Goal: Transaction & Acquisition: Purchase product/service

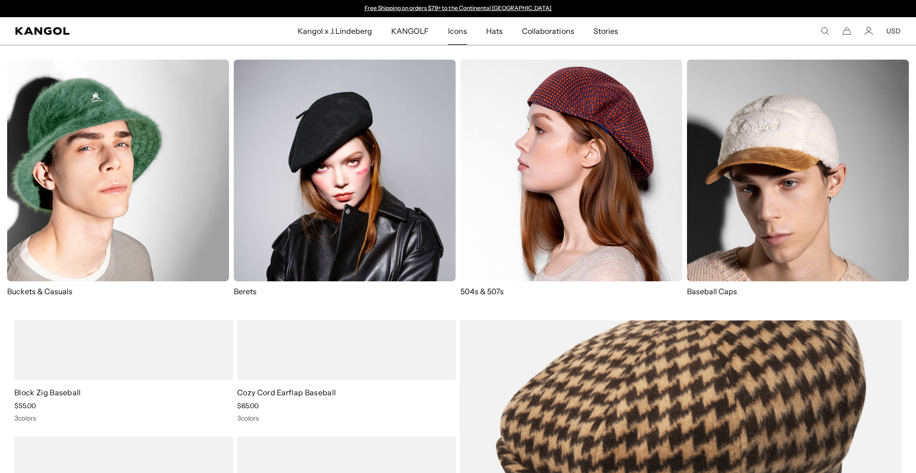
click at [474, 30] on link "Icons" at bounding box center [457, 31] width 38 height 28
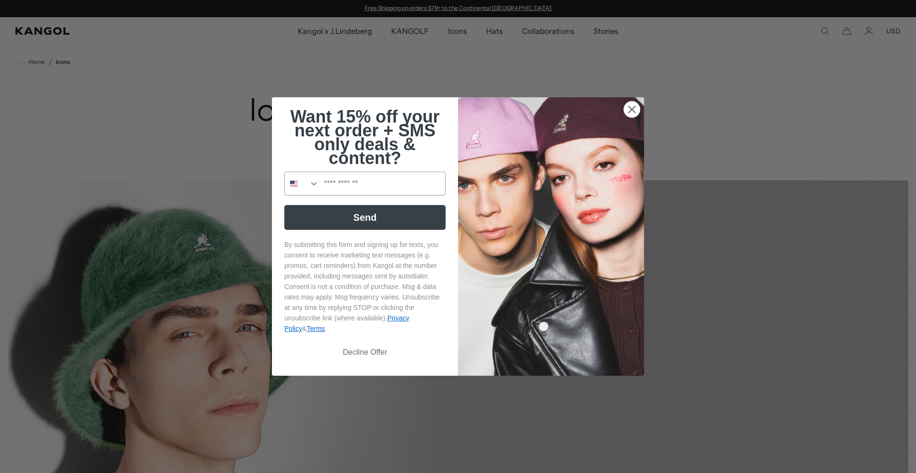
click at [631, 107] on icon "Close dialog" at bounding box center [632, 109] width 7 height 7
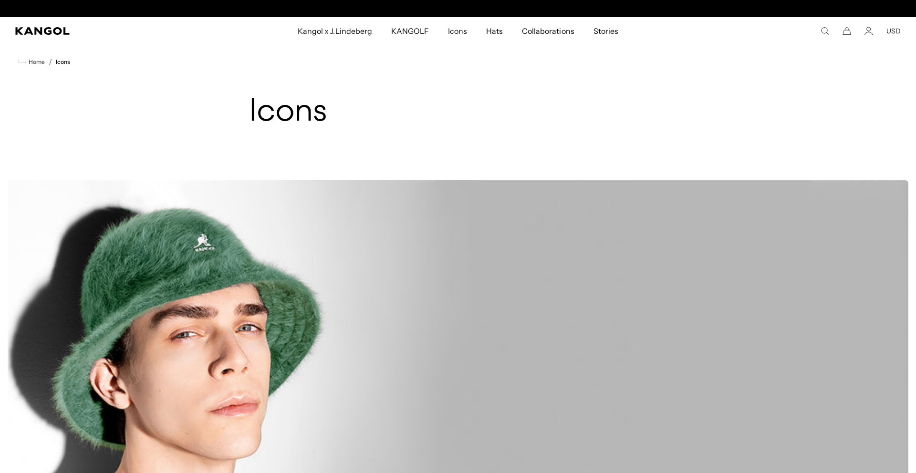
click at [823, 29] on icon "Search here" at bounding box center [824, 31] width 9 height 9
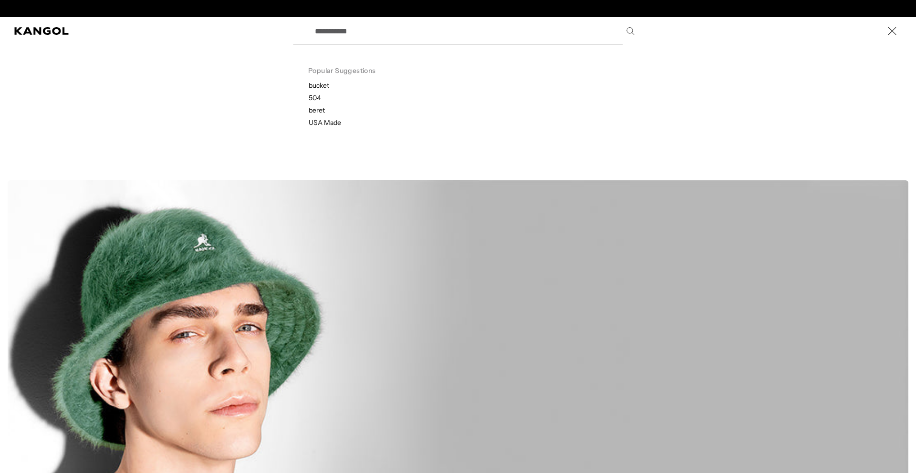
scroll to position [0, 197]
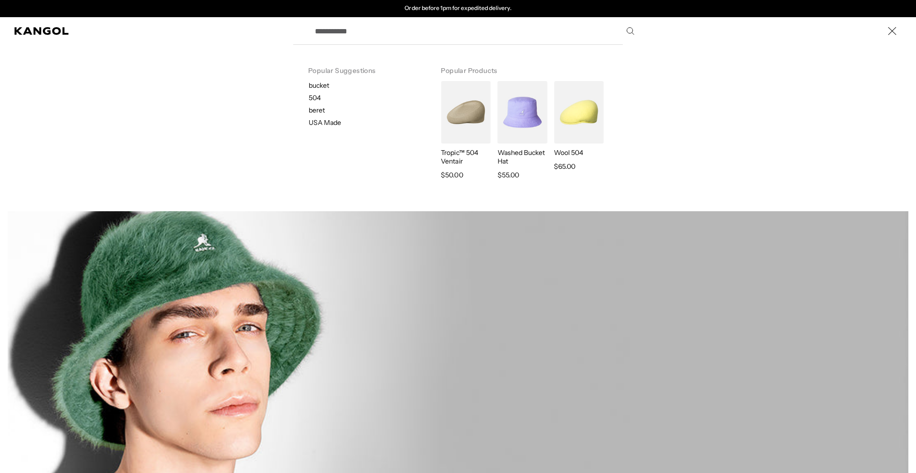
click at [435, 35] on input "Search here" at bounding box center [474, 31] width 330 height 24
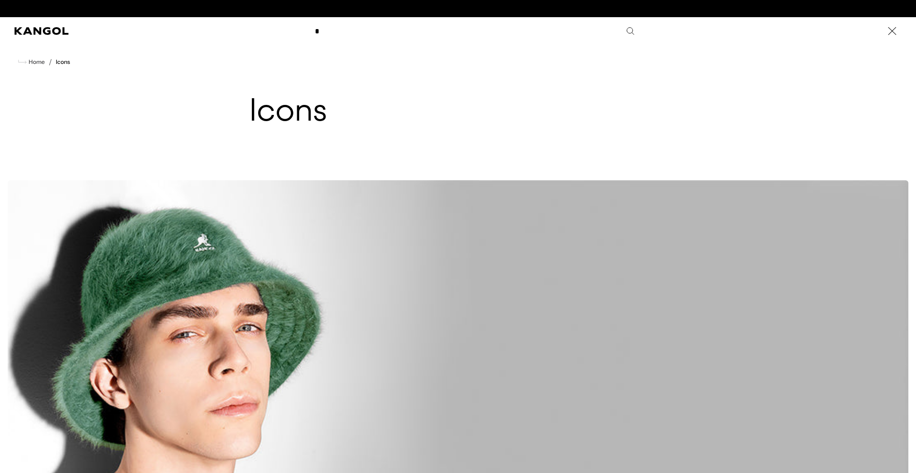
scroll to position [0, 0]
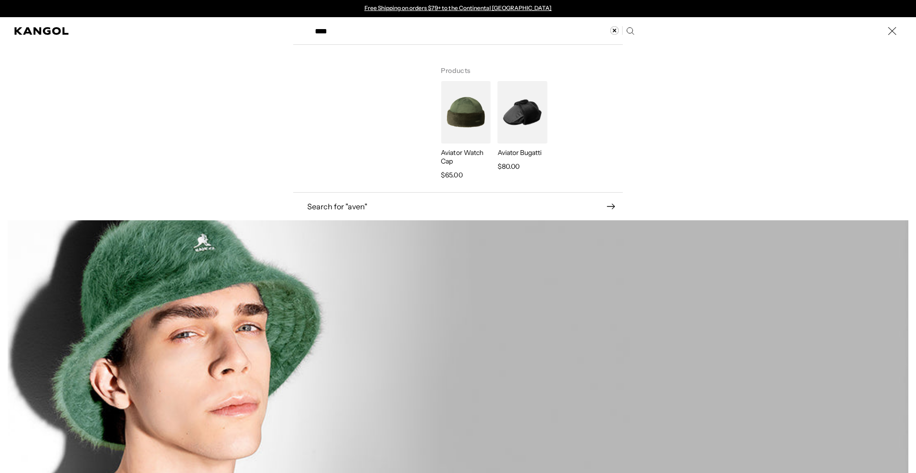
type input "****"
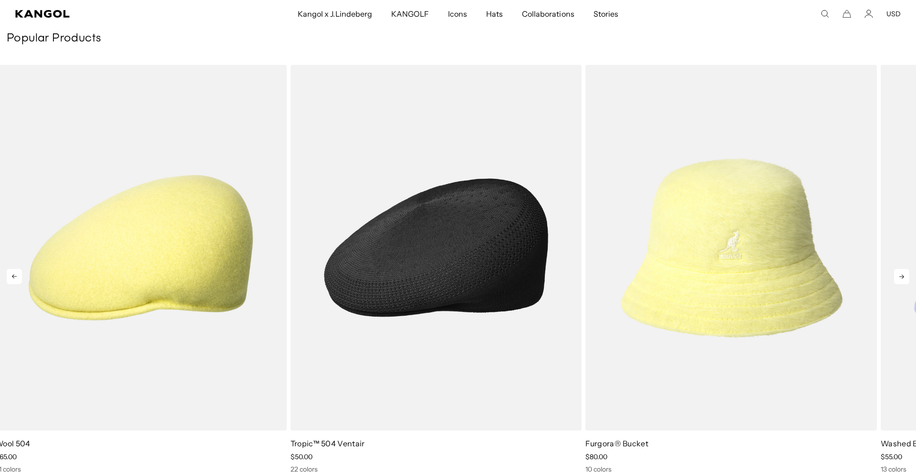
click at [444, 245] on img "2 of 5" at bounding box center [435, 248] width 291 height 366
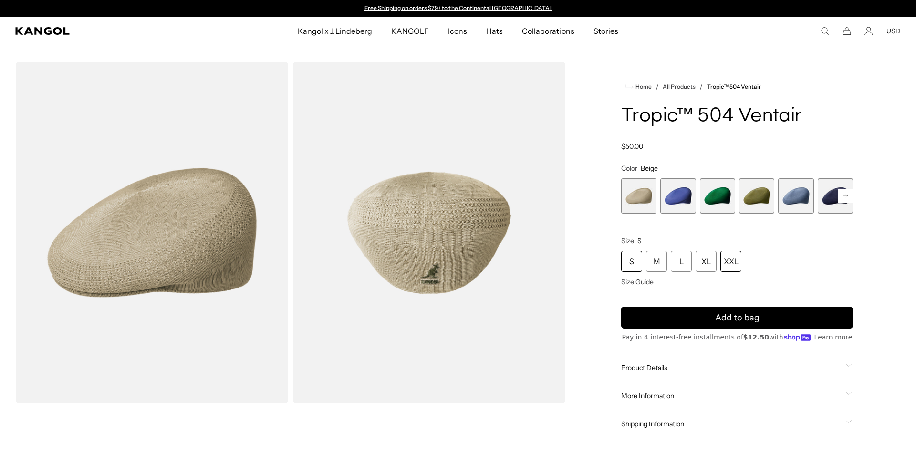
click at [730, 259] on div "XXL" at bounding box center [730, 261] width 21 height 21
click at [752, 197] on span "4 of 22" at bounding box center [756, 195] width 35 height 35
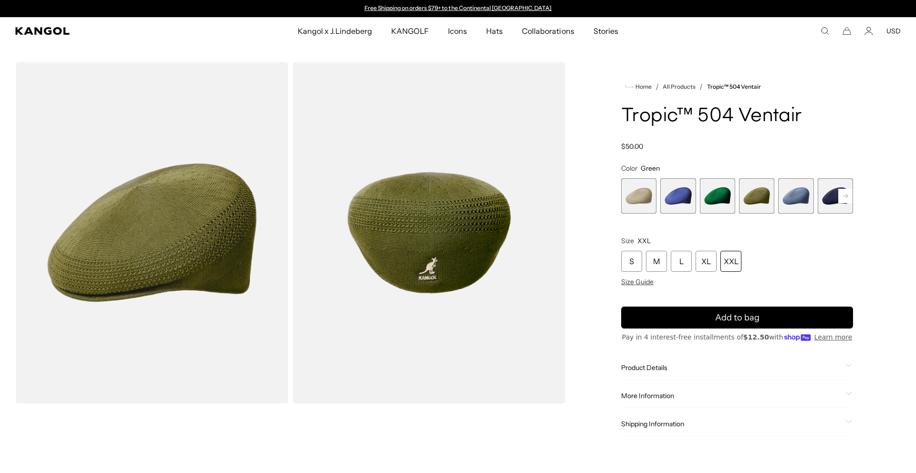
click at [796, 197] on span "5 of 22" at bounding box center [795, 195] width 35 height 35
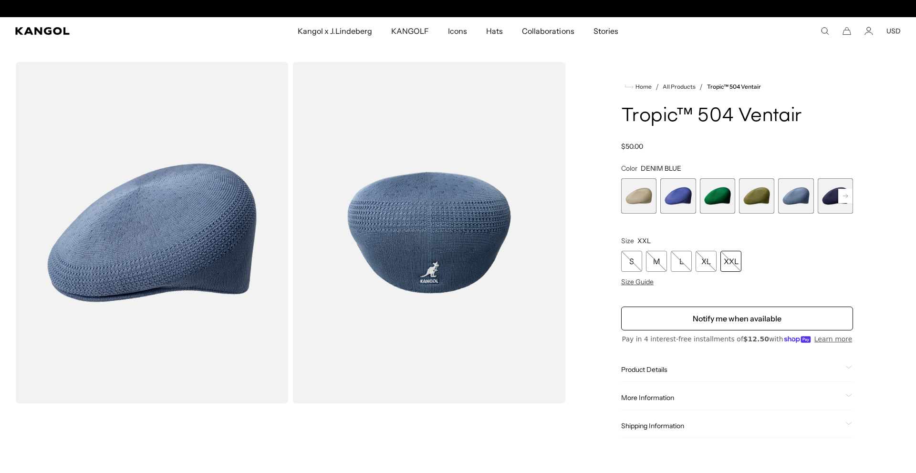
scroll to position [0, 197]
click at [831, 197] on span "6 of 22" at bounding box center [835, 195] width 35 height 35
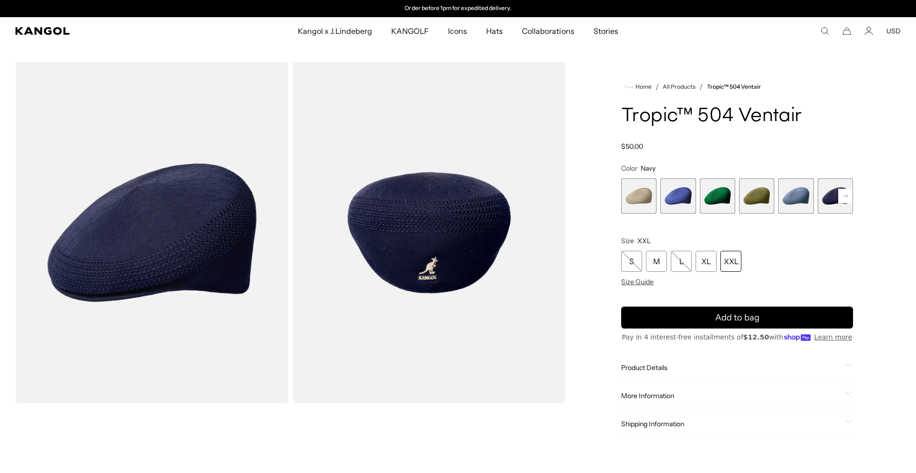
click at [842, 197] on rect at bounding box center [845, 196] width 14 height 14
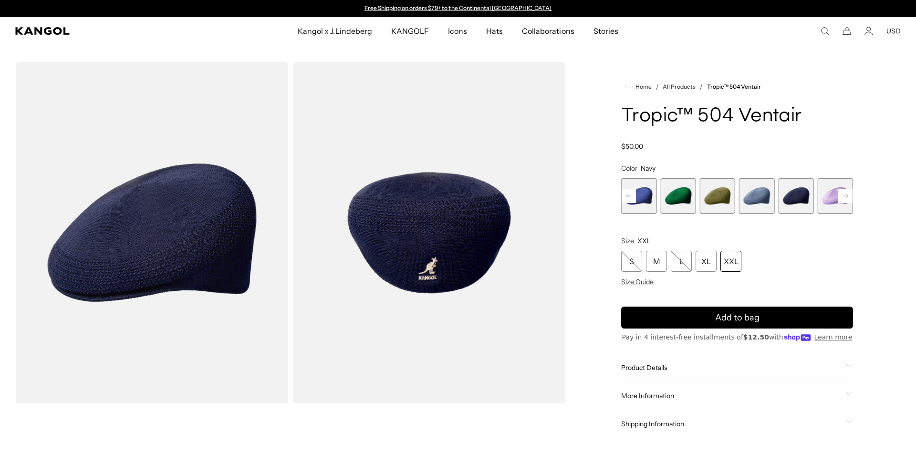
click at [843, 196] on rect at bounding box center [845, 196] width 14 height 14
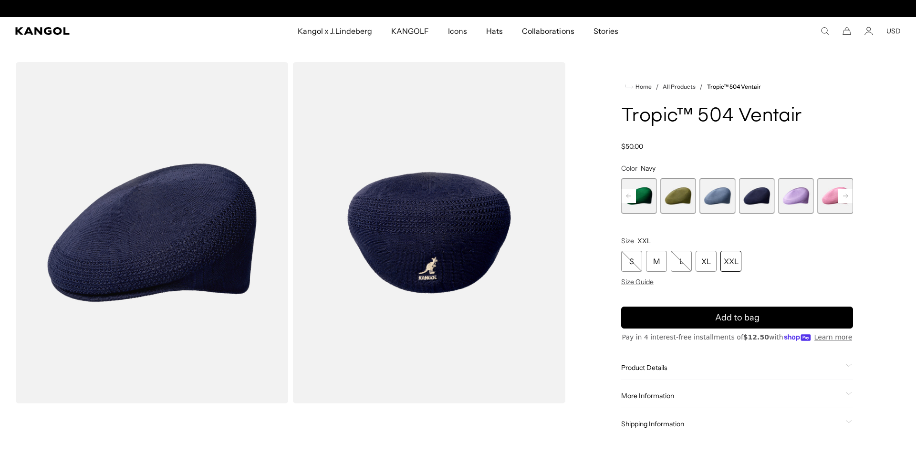
scroll to position [0, 197]
click at [843, 196] on rect at bounding box center [845, 196] width 14 height 14
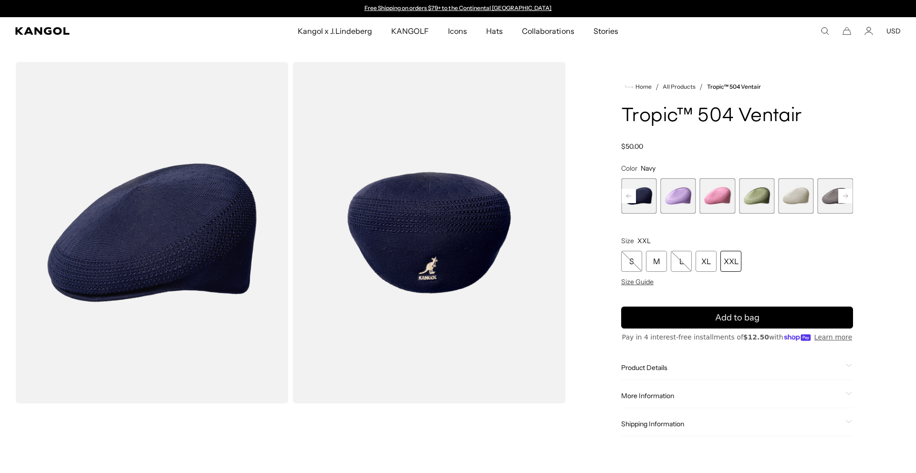
click at [843, 196] on rect at bounding box center [845, 196] width 14 height 14
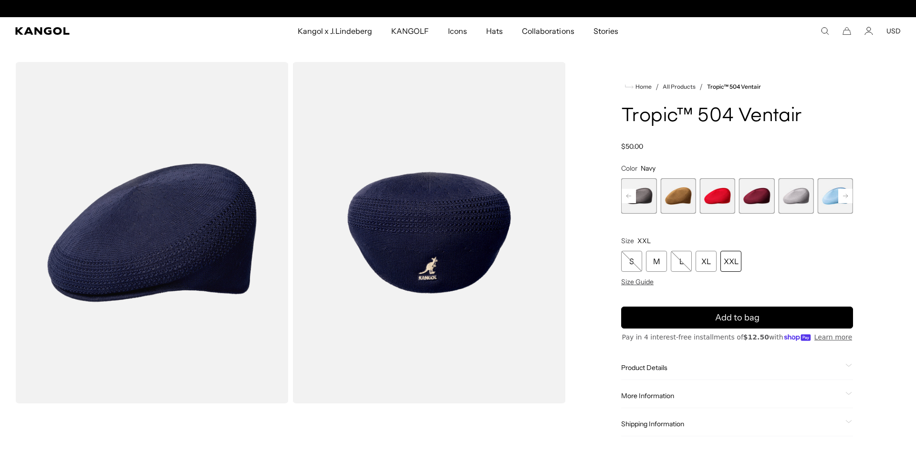
scroll to position [0, 197]
click at [843, 196] on rect at bounding box center [845, 196] width 14 height 14
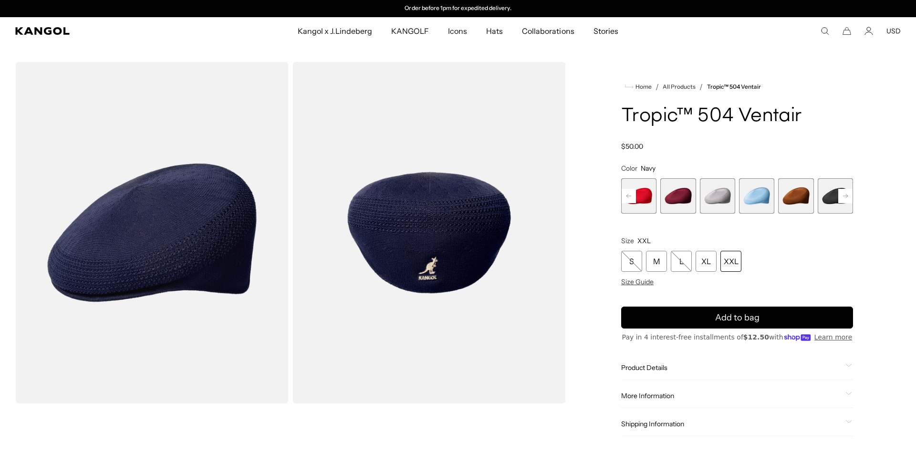
click at [844, 196] on rect at bounding box center [845, 196] width 14 height 14
click at [795, 195] on span "18 of 22" at bounding box center [795, 195] width 35 height 35
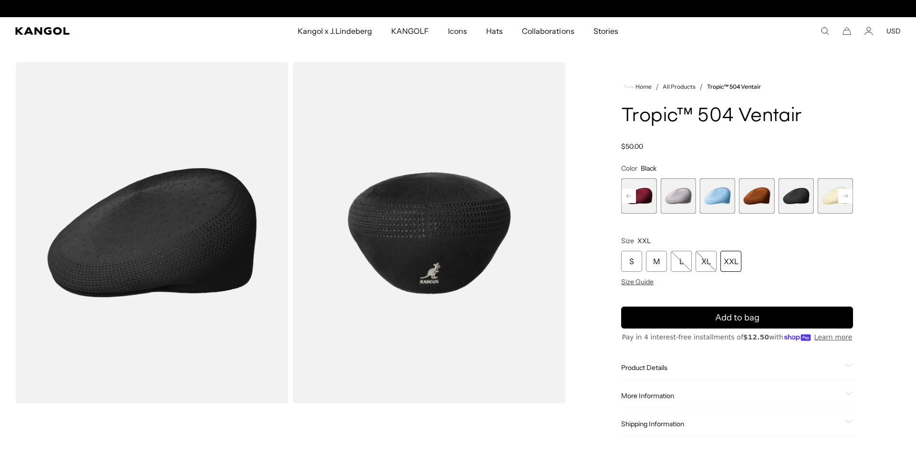
scroll to position [0, 197]
click at [844, 194] on rect at bounding box center [845, 196] width 14 height 14
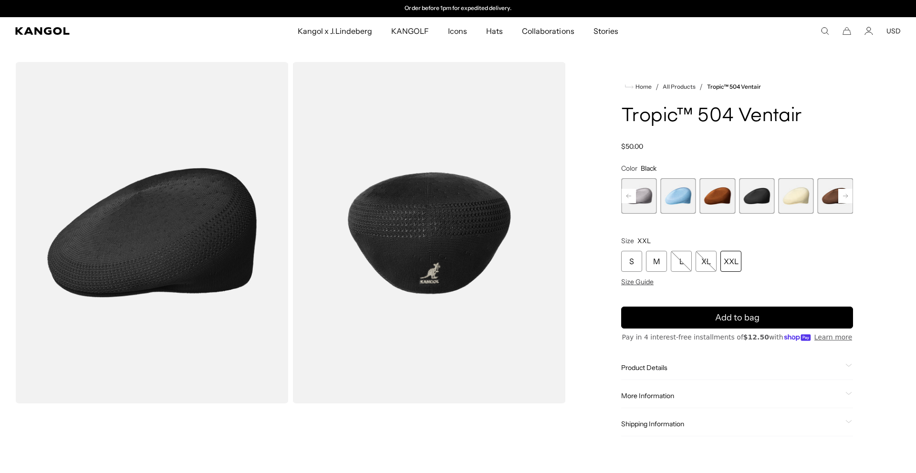
click at [843, 193] on rect at bounding box center [845, 196] width 14 height 14
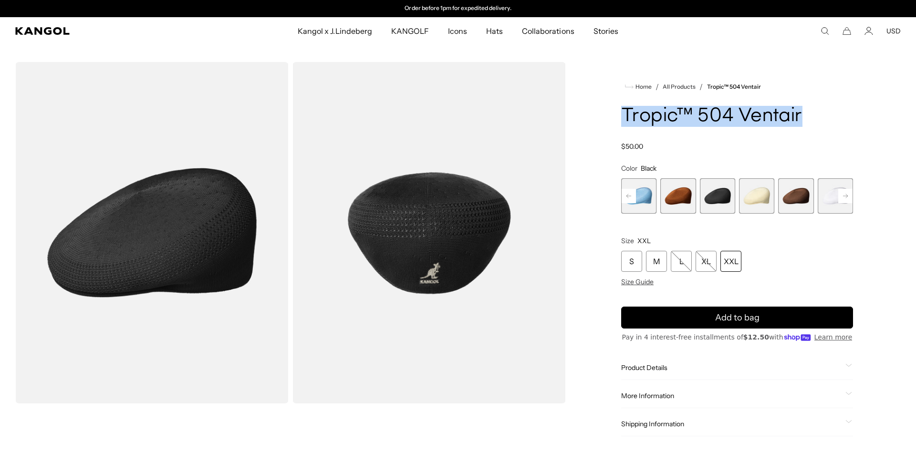
drag, startPoint x: 615, startPoint y: 113, endPoint x: 806, endPoint y: 111, distance: 190.3
click at [806, 111] on div "Home / All Products / Tropic™ 504 Ventair Tropic™ 504 Ventair Regular price $50…" at bounding box center [736, 405] width 327 height 687
click at [643, 114] on h1 "Tropic™ 504 Ventair" at bounding box center [737, 116] width 232 height 21
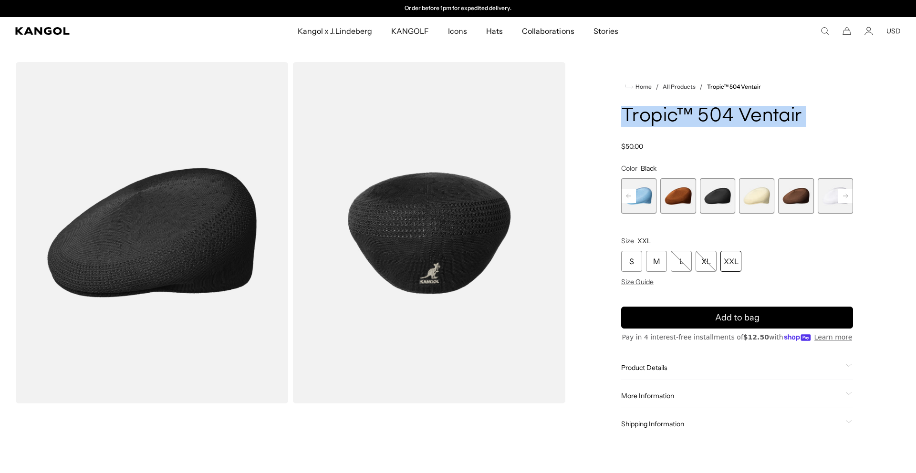
click at [643, 114] on h1 "Tropic™ 504 Ventair" at bounding box center [737, 116] width 232 height 21
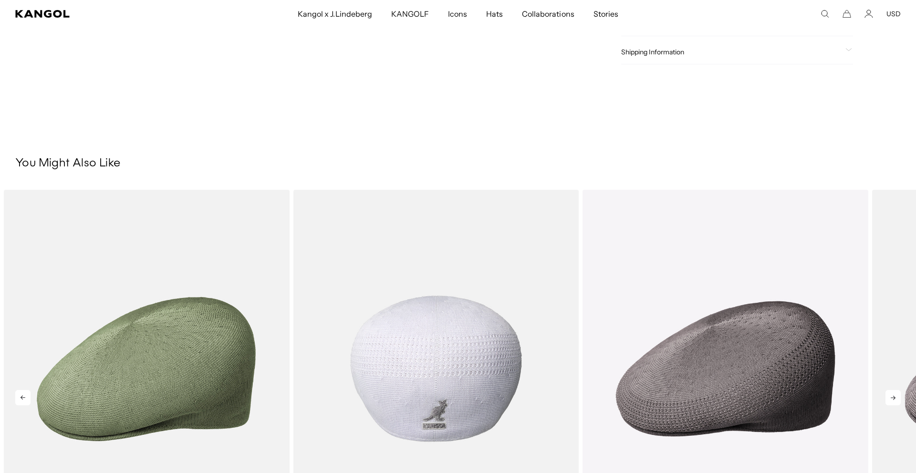
scroll to position [0, 0]
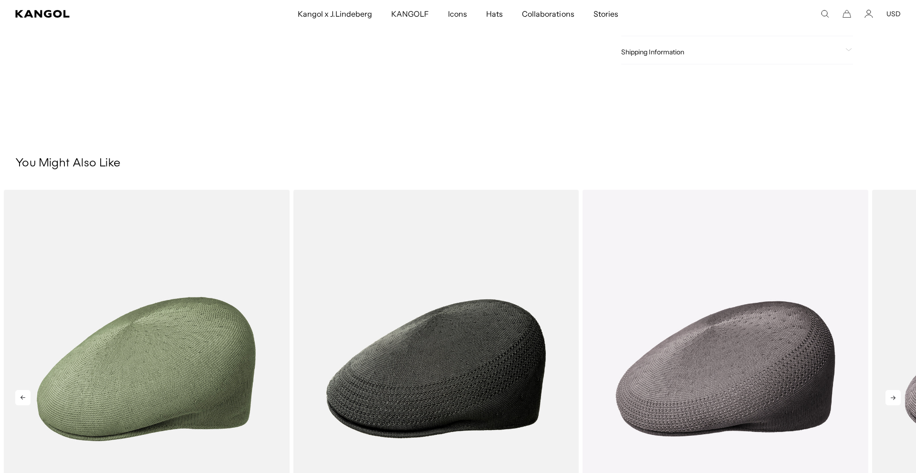
click at [892, 399] on icon at bounding box center [892, 397] width 15 height 15
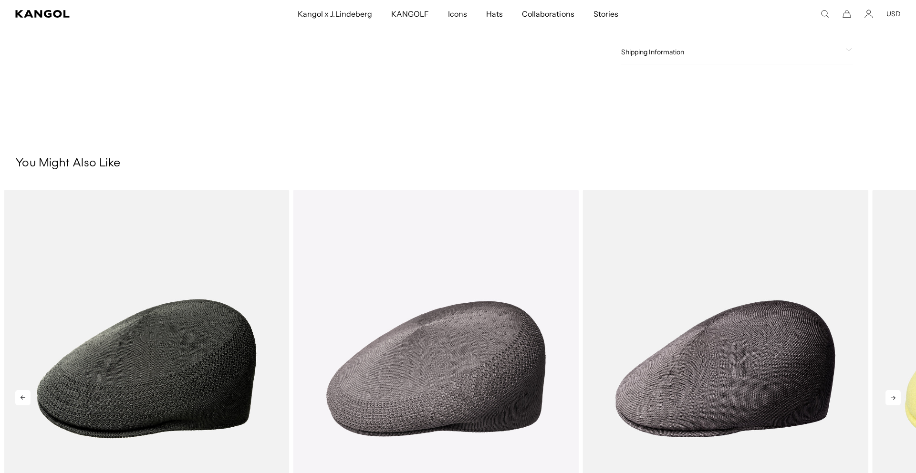
scroll to position [0, 197]
click at [892, 399] on icon at bounding box center [892, 397] width 15 height 15
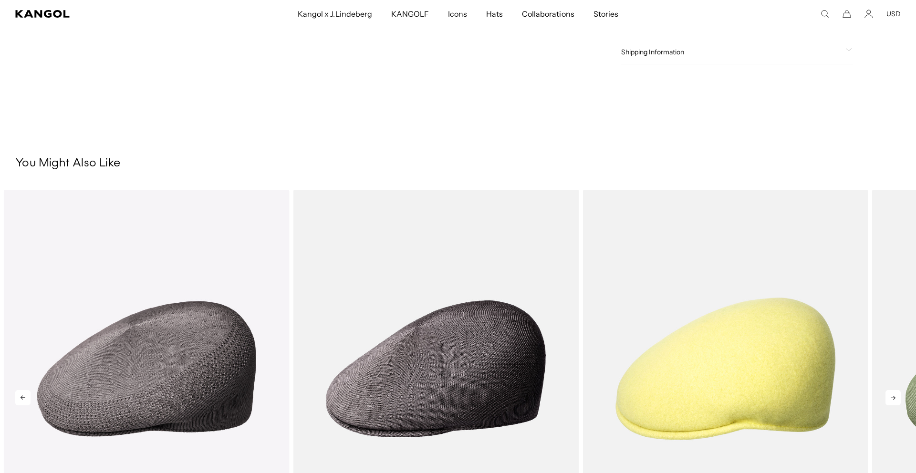
click at [892, 399] on icon at bounding box center [892, 397] width 15 height 15
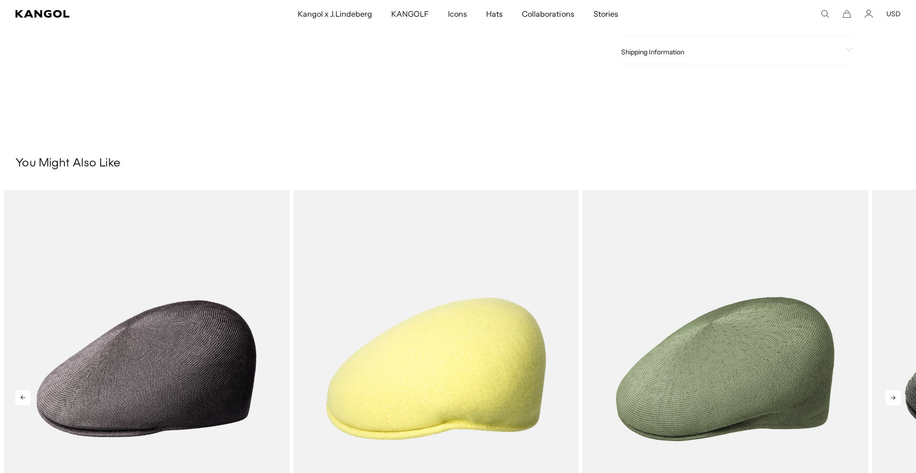
click at [892, 399] on icon at bounding box center [892, 397] width 15 height 15
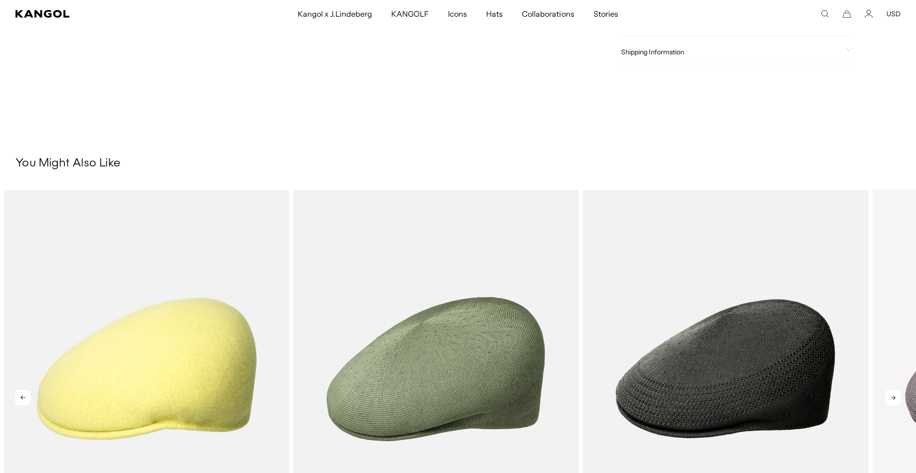
click at [892, 399] on icon at bounding box center [892, 397] width 15 height 15
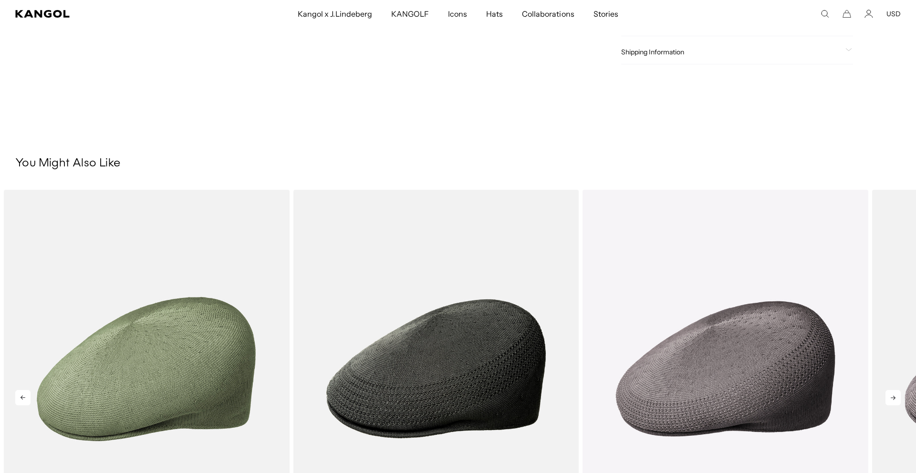
click at [892, 399] on icon at bounding box center [892, 397] width 15 height 15
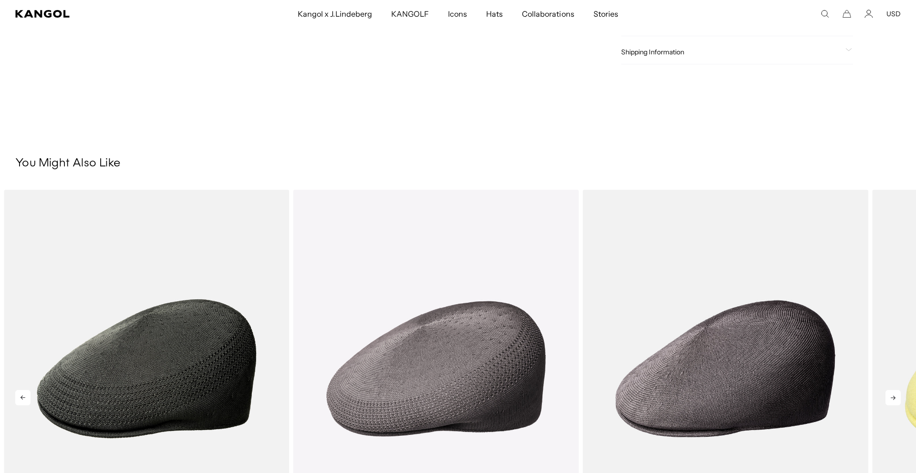
click at [892, 399] on icon at bounding box center [892, 397] width 15 height 15
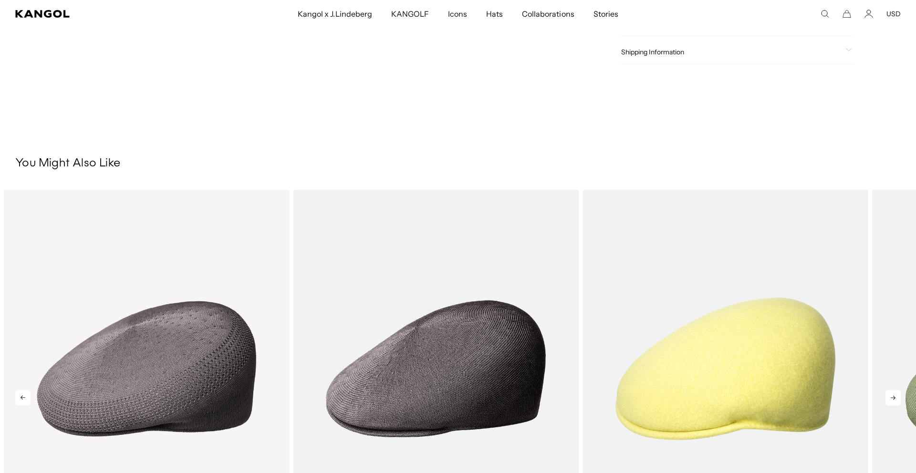
click at [892, 399] on icon at bounding box center [892, 397] width 15 height 15
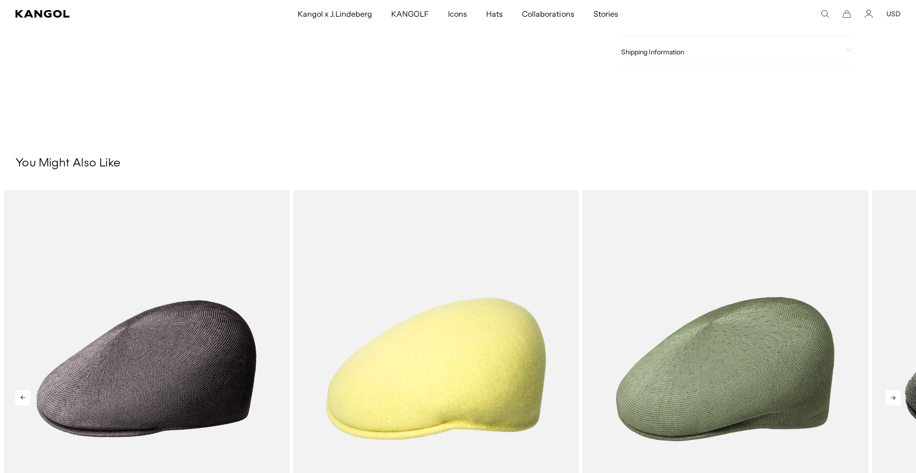
click at [892, 399] on icon at bounding box center [892, 397] width 15 height 15
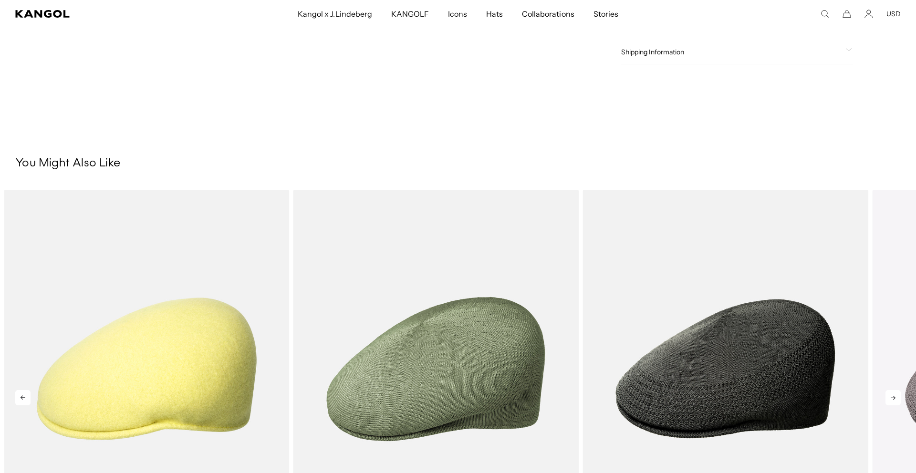
scroll to position [0, 197]
click at [892, 399] on icon at bounding box center [892, 397] width 15 height 15
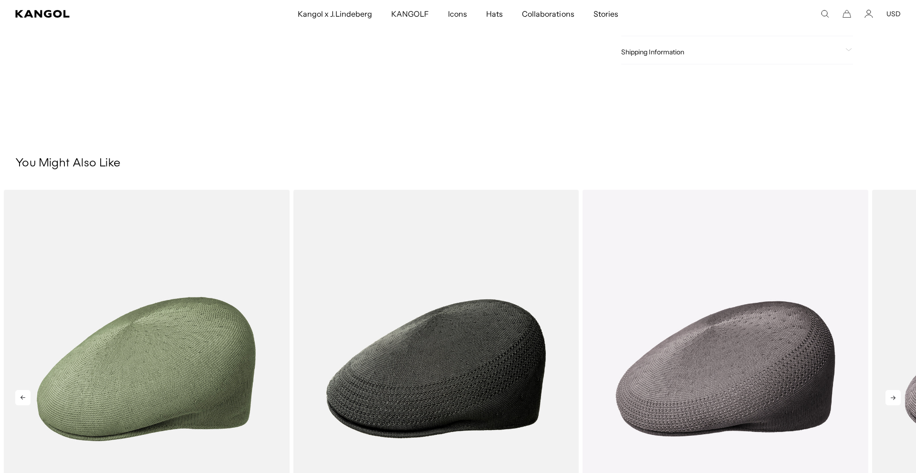
click at [892, 399] on icon at bounding box center [892, 397] width 15 height 15
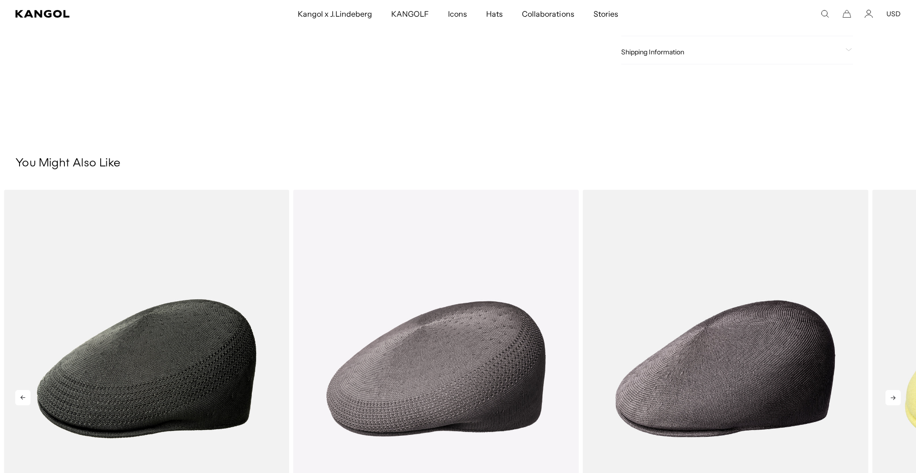
click at [892, 399] on icon at bounding box center [892, 397] width 15 height 15
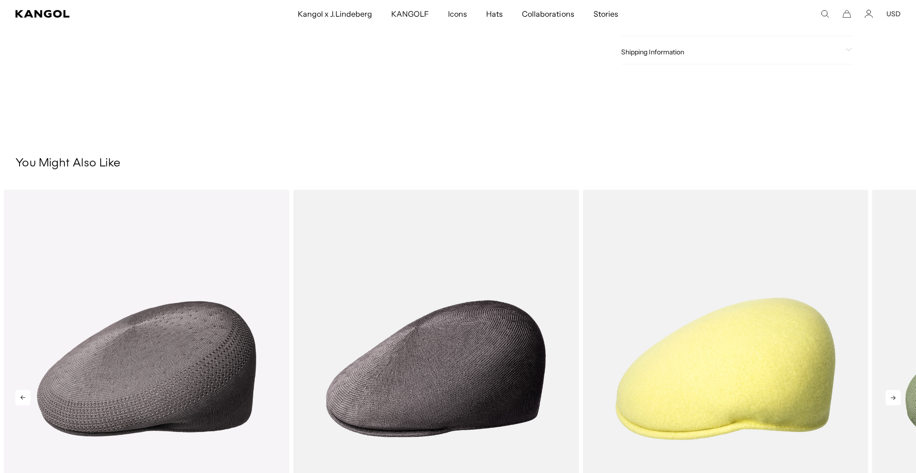
click at [892, 399] on icon at bounding box center [892, 397] width 15 height 15
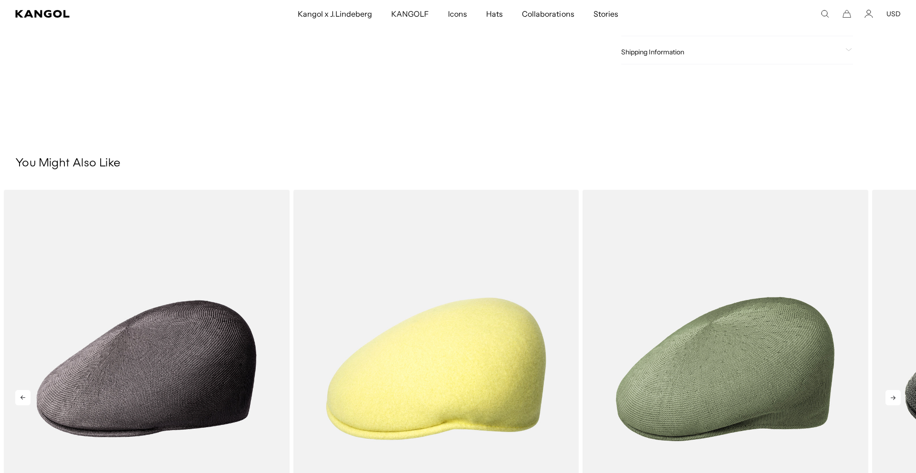
scroll to position [0, 0]
click at [892, 399] on icon at bounding box center [892, 397] width 15 height 15
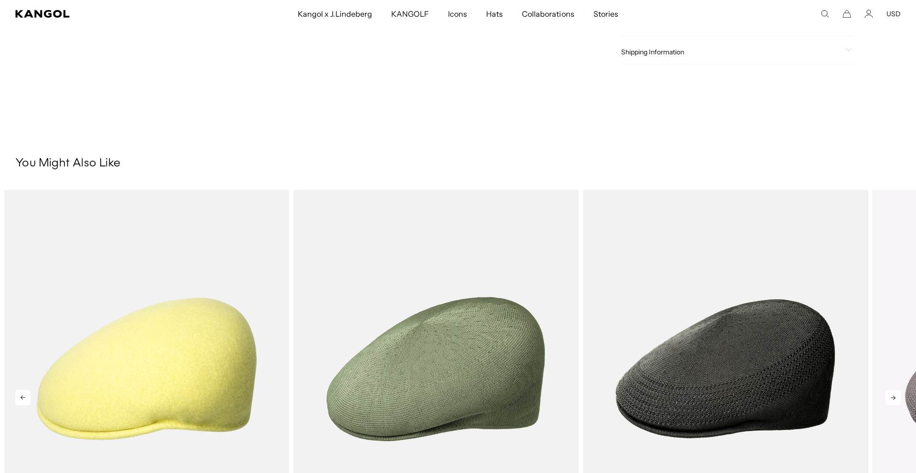
click at [892, 399] on icon at bounding box center [892, 397] width 15 height 15
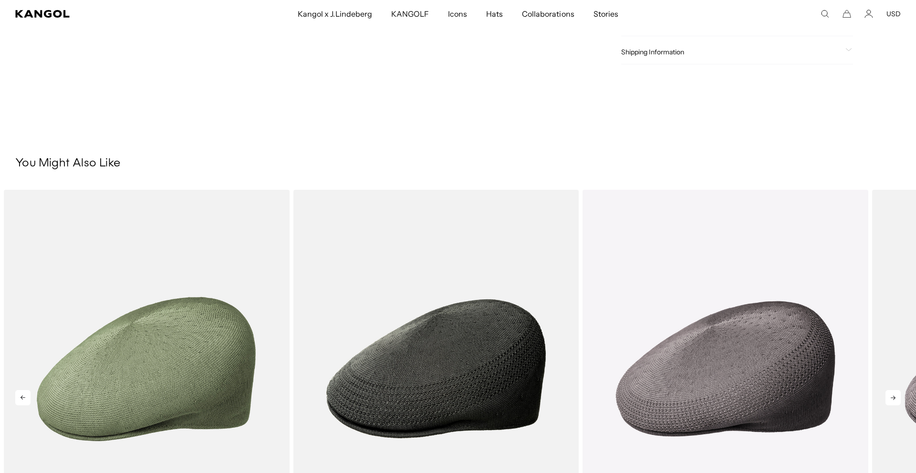
click at [892, 399] on icon at bounding box center [892, 397] width 15 height 15
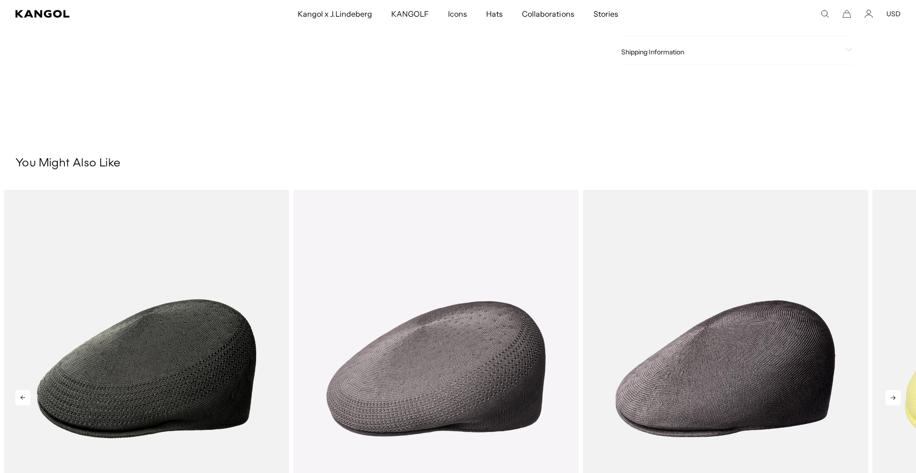
click at [892, 399] on icon at bounding box center [892, 397] width 15 height 15
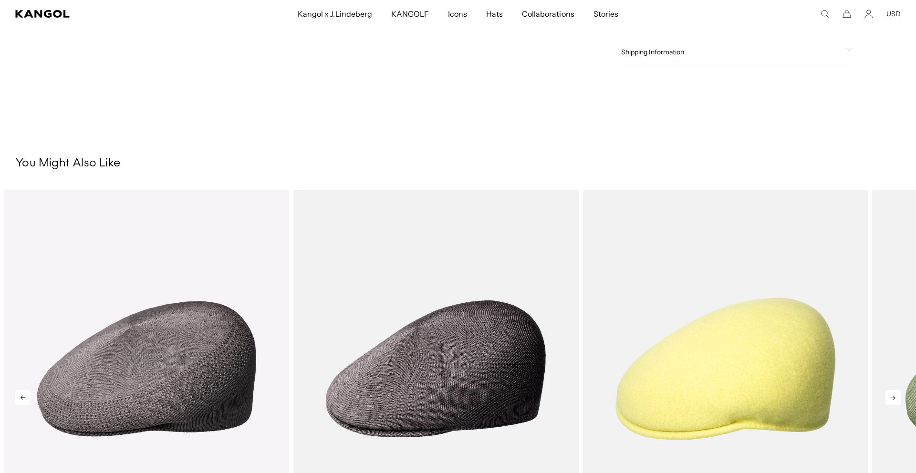
click at [892, 399] on icon at bounding box center [892, 397] width 15 height 15
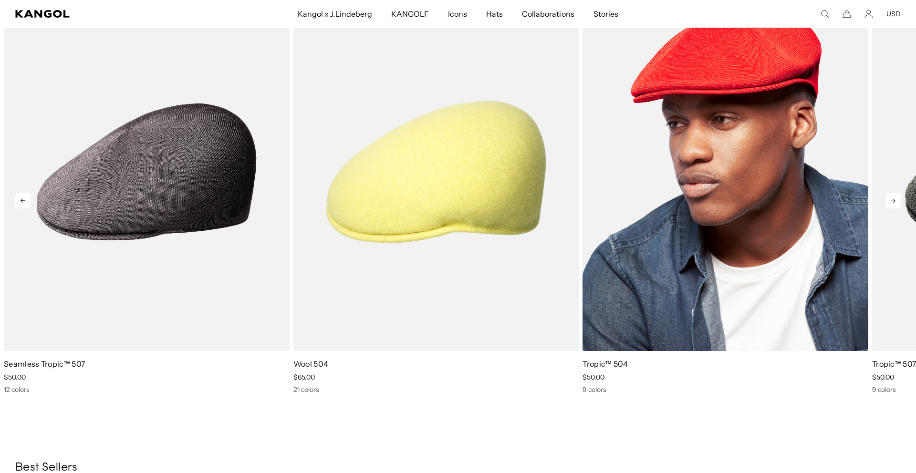
scroll to position [862, 0]
